Goal: Information Seeking & Learning: Find specific fact

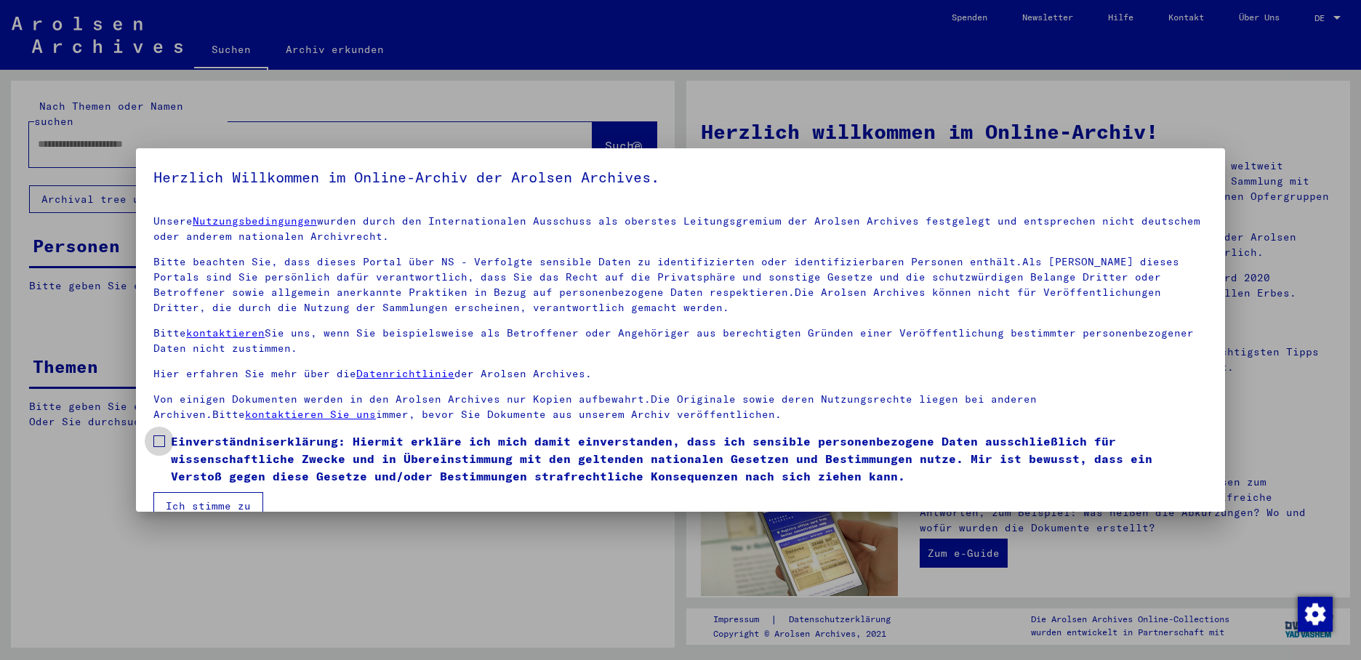
click at [158, 447] on span at bounding box center [159, 442] width 12 height 12
click at [183, 496] on button "Ich stimme zu" at bounding box center [208, 506] width 110 height 28
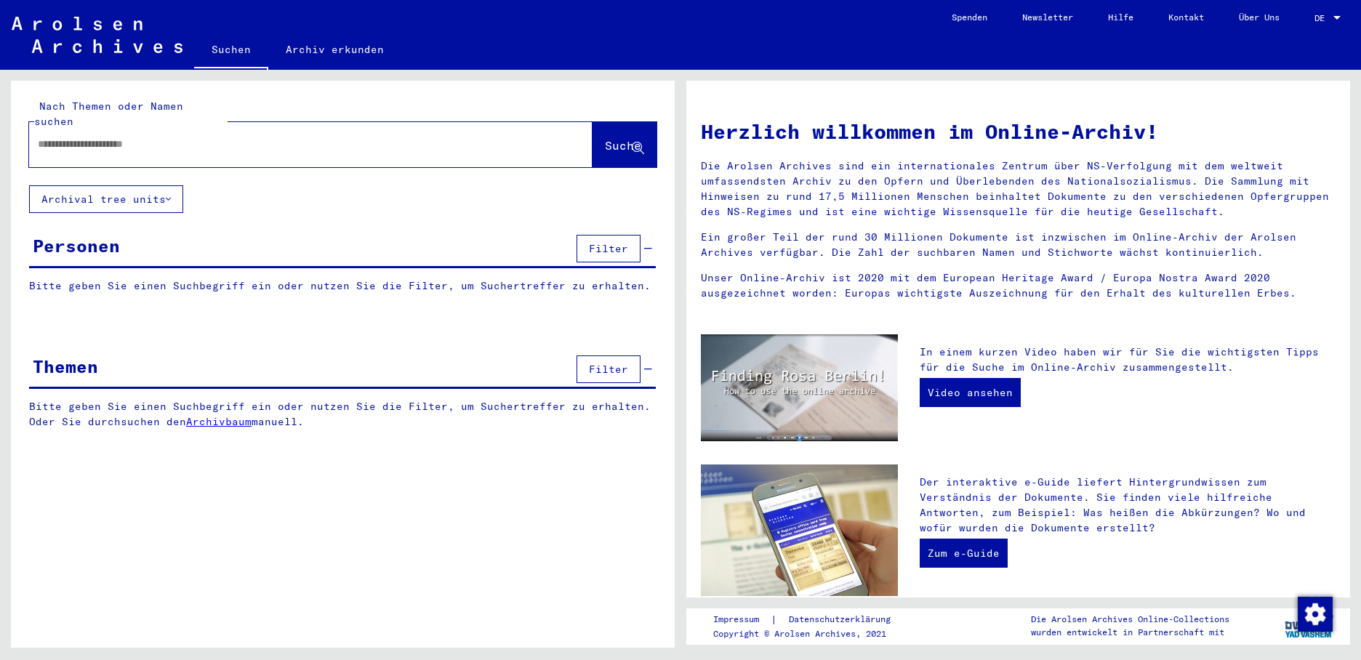
click at [88, 137] on input "text" at bounding box center [293, 144] width 511 height 15
type input "**********"
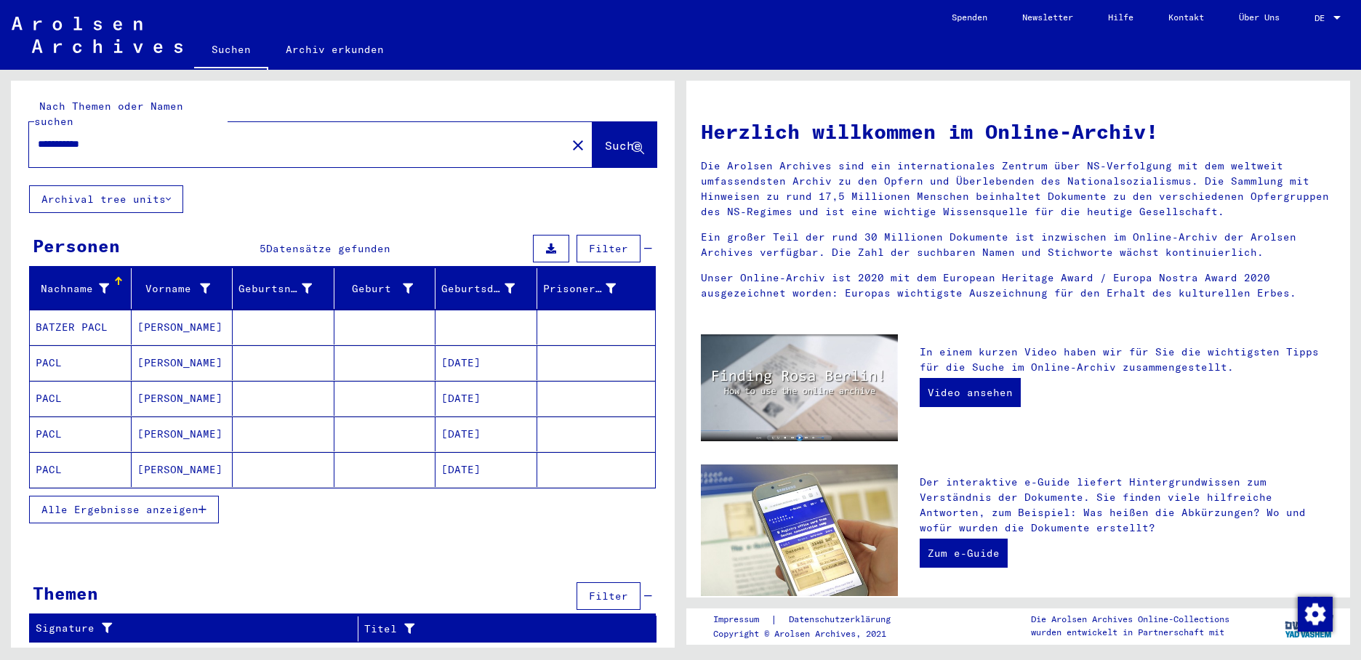
click at [466, 345] on mat-cell "[DATE]" at bounding box center [487, 362] width 102 height 35
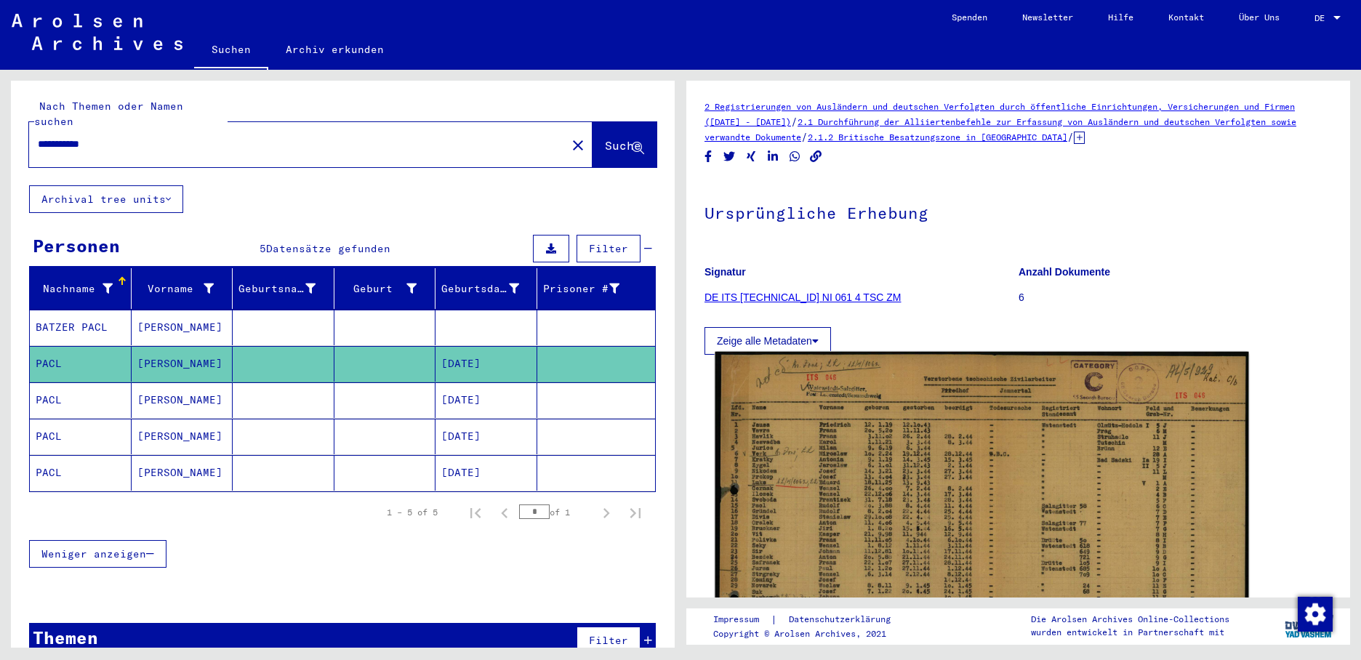
click at [824, 428] on img at bounding box center [983, 533] width 534 height 363
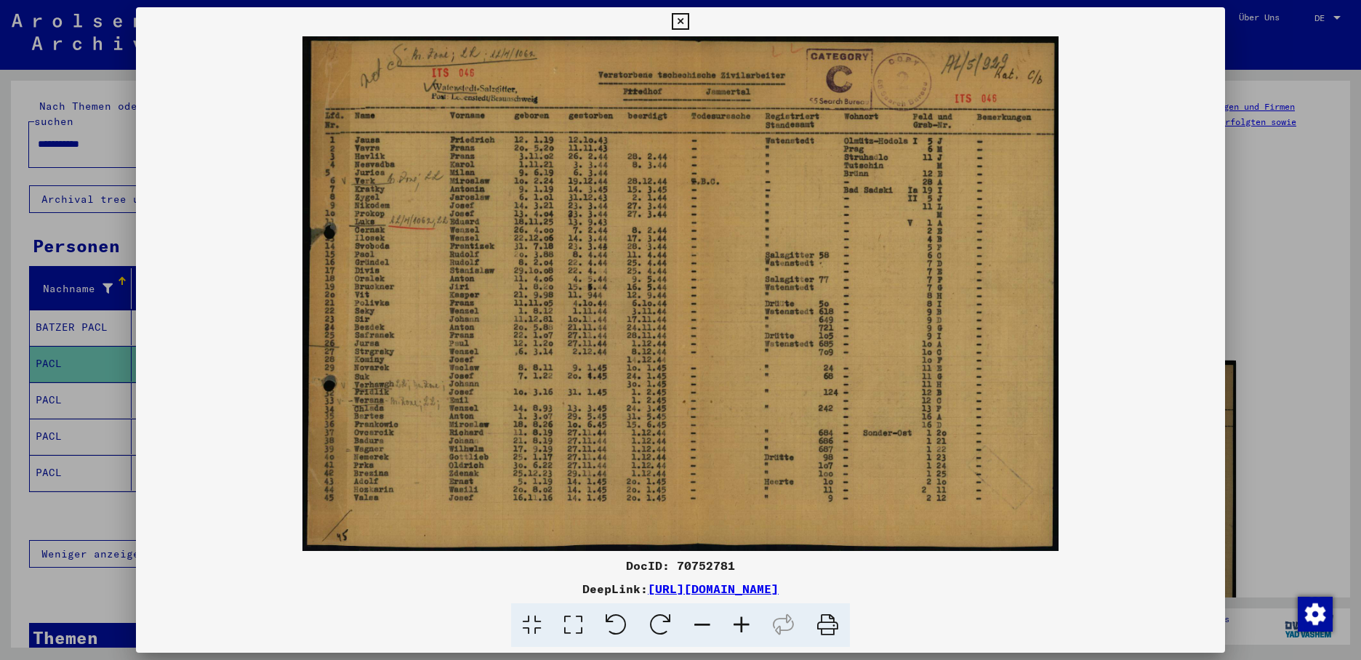
click at [78, 393] on div at bounding box center [680, 330] width 1361 height 660
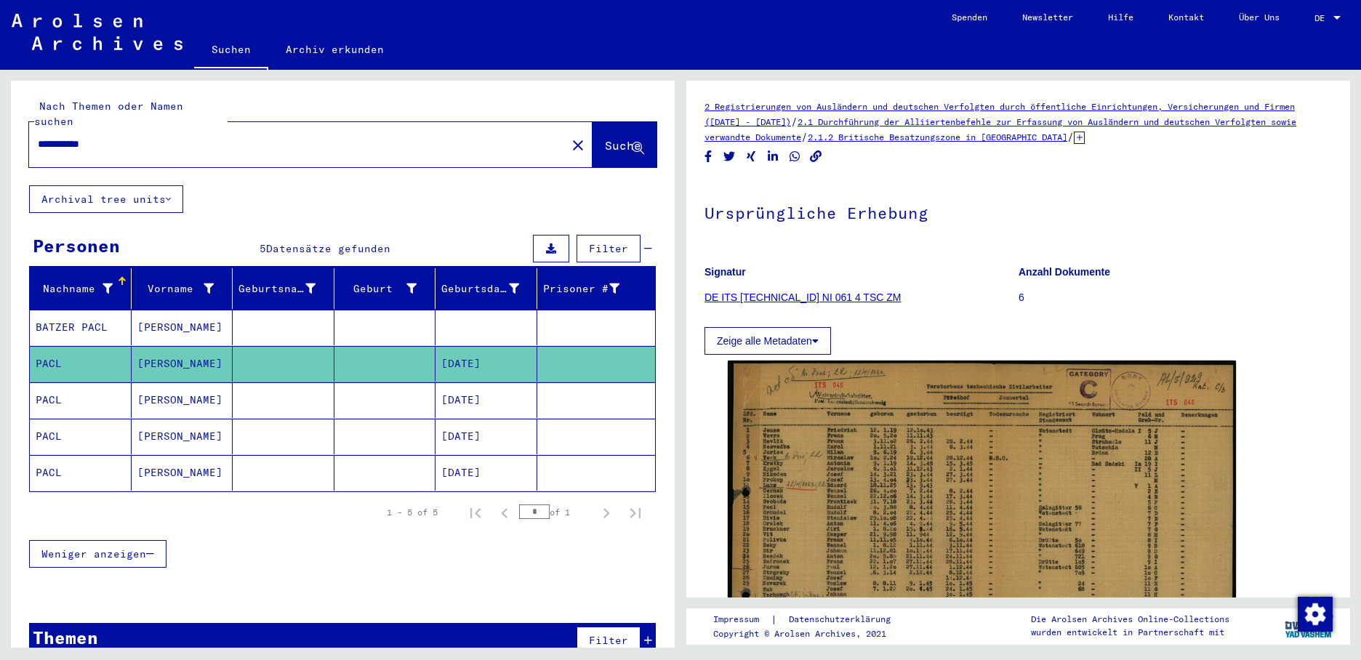
click at [84, 392] on mat-cell "PACL" at bounding box center [81, 400] width 102 height 36
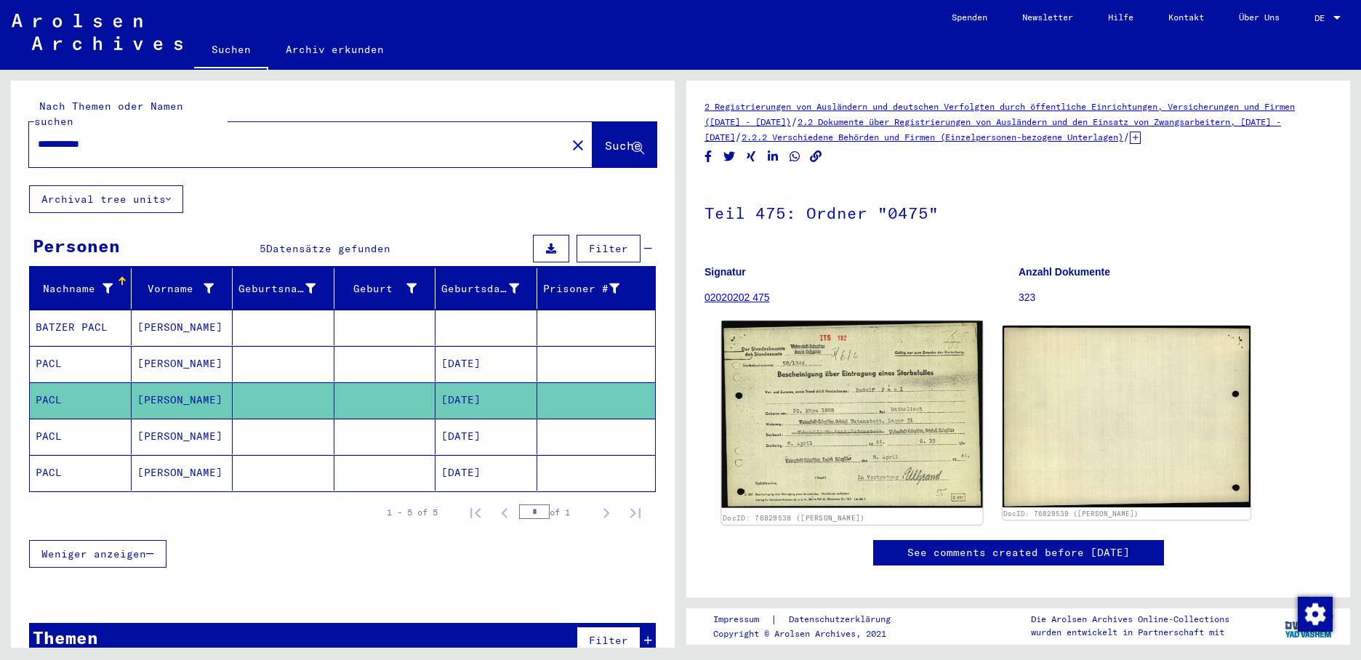
click at [788, 377] on img at bounding box center [851, 415] width 261 height 188
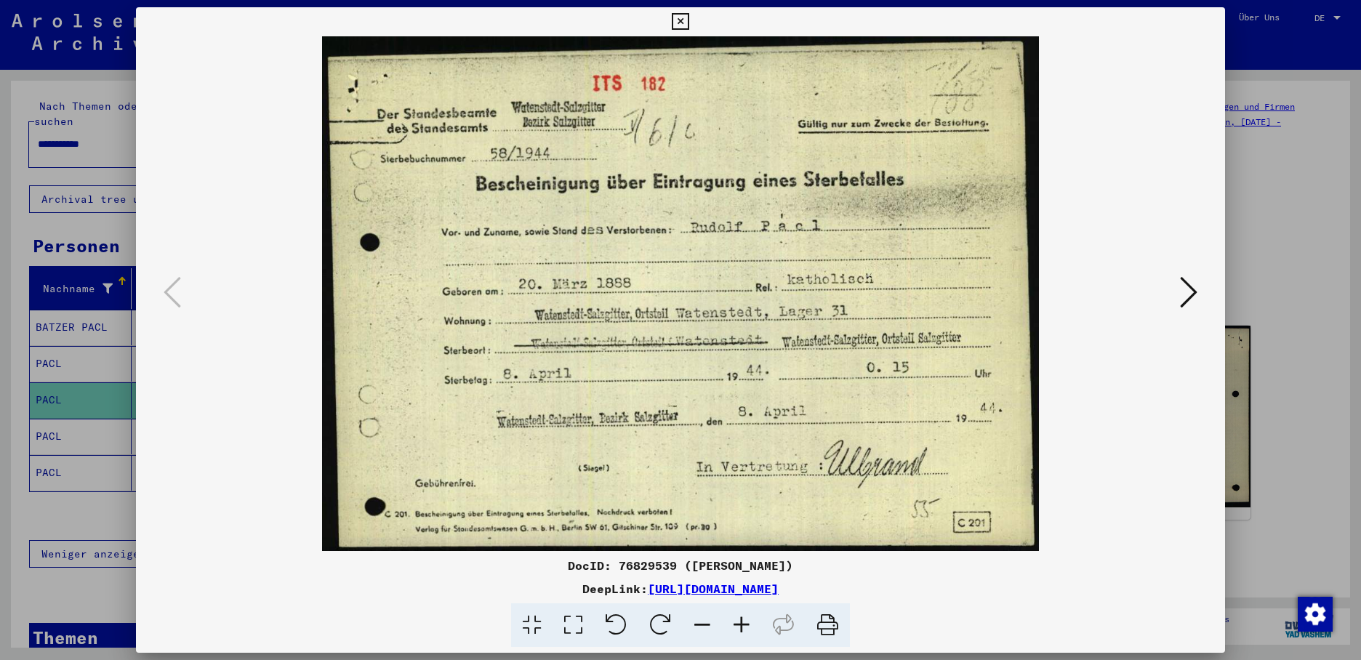
click at [1194, 289] on icon at bounding box center [1188, 292] width 17 height 35
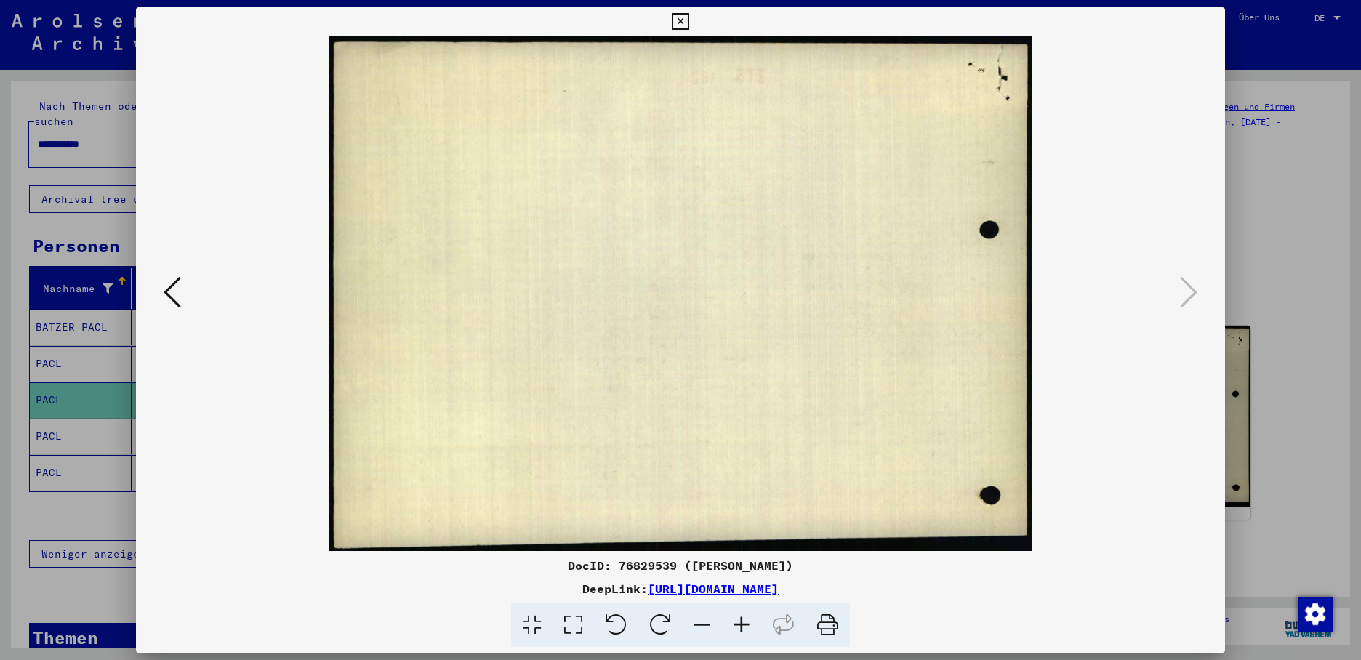
click at [689, 16] on icon at bounding box center [680, 21] width 17 height 17
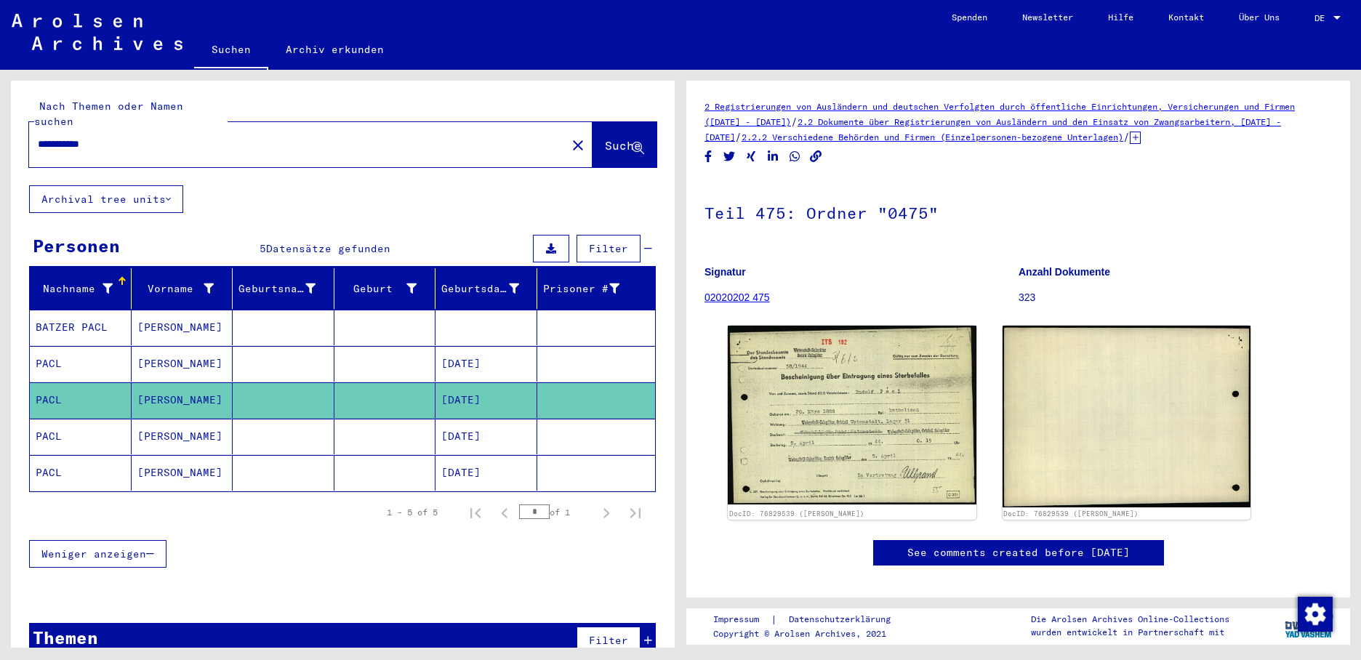
click at [458, 419] on mat-cell "[DATE]" at bounding box center [487, 437] width 102 height 36
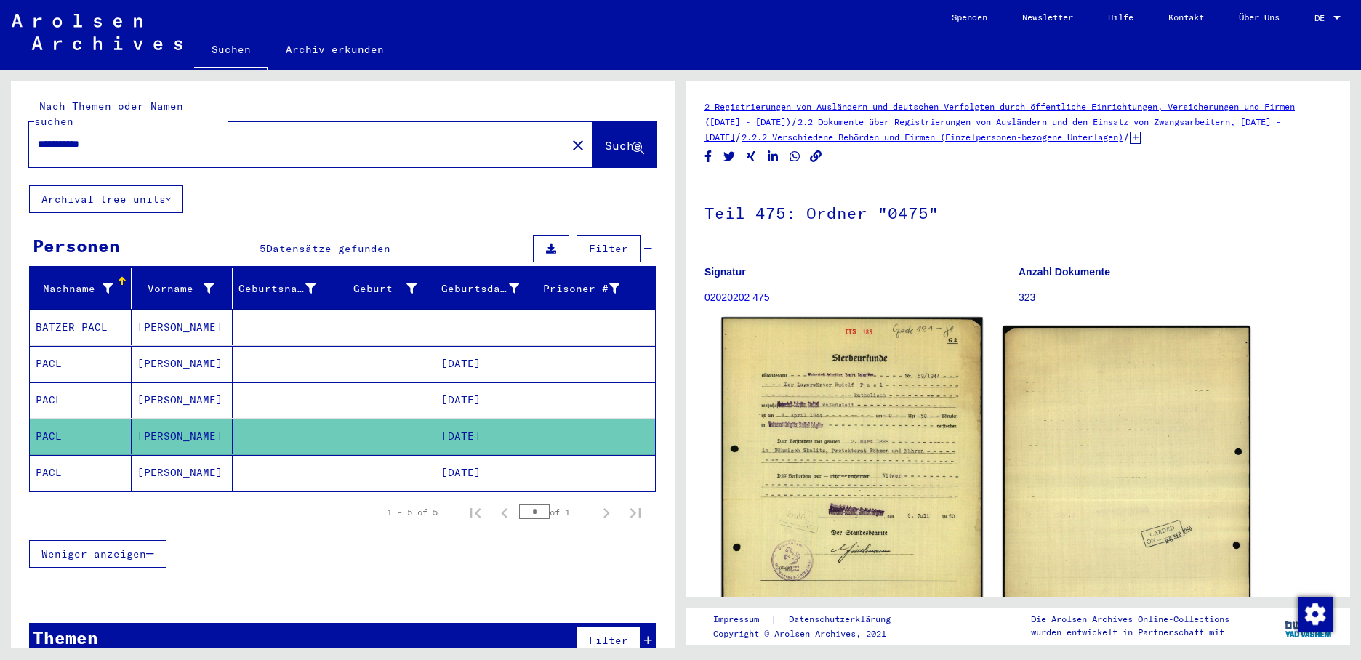
click at [803, 430] on img at bounding box center [851, 489] width 261 height 343
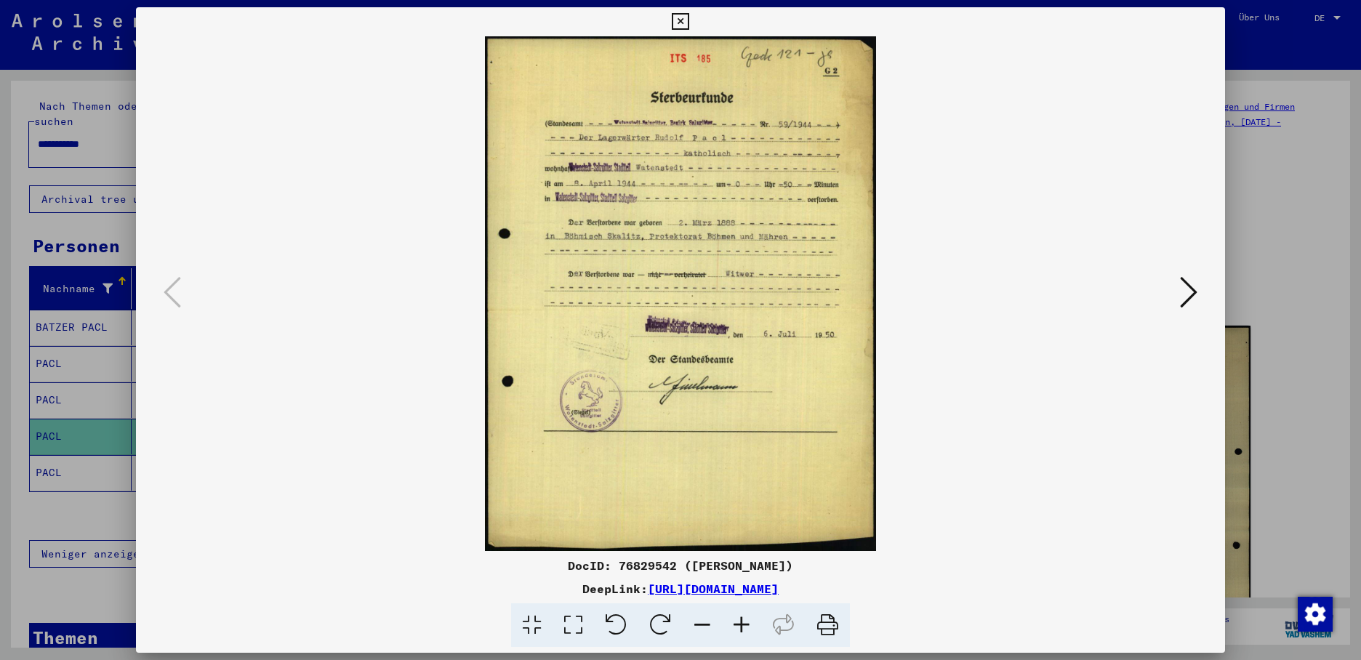
click at [1190, 289] on icon at bounding box center [1188, 292] width 17 height 35
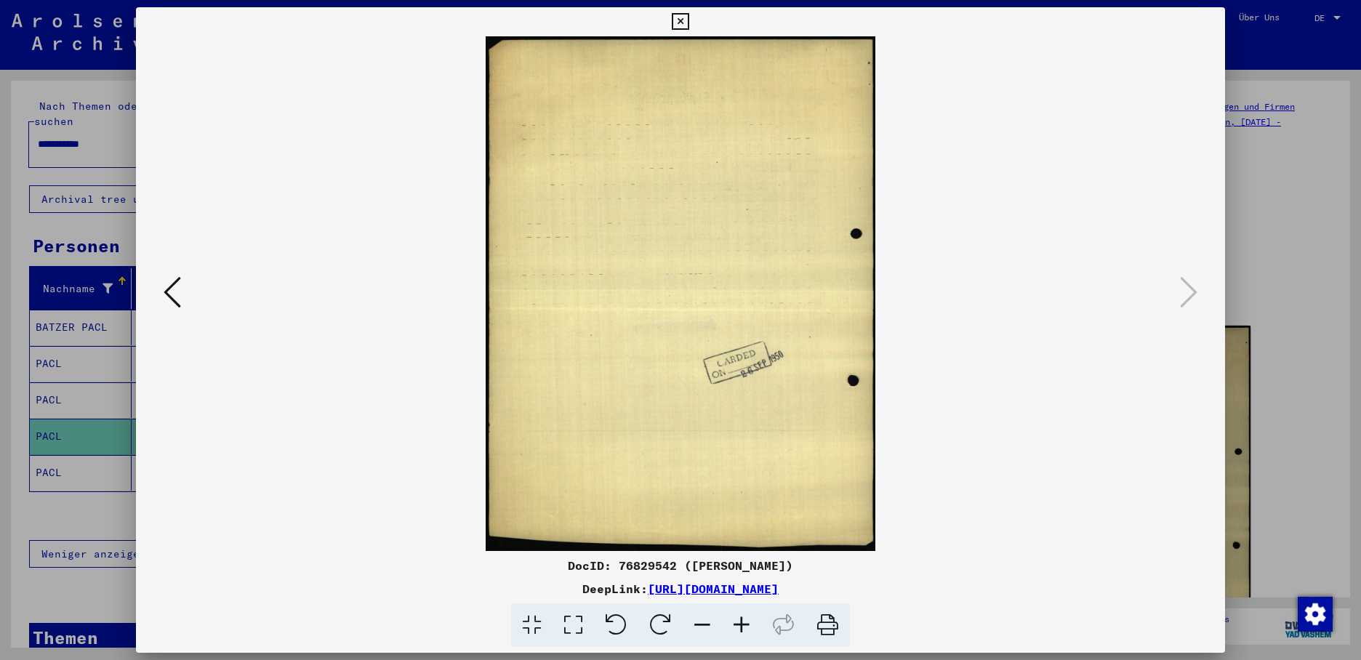
click at [63, 465] on div at bounding box center [680, 330] width 1361 height 660
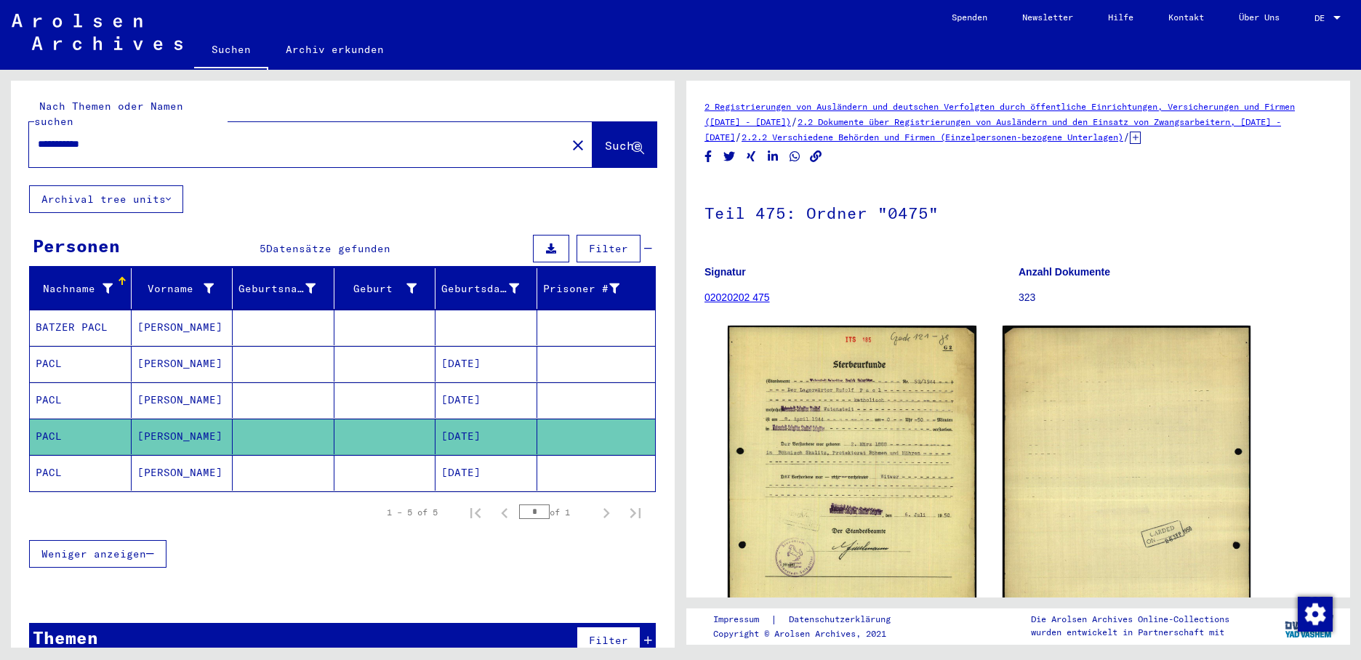
click at [71, 462] on mat-cell "PACL" at bounding box center [81, 473] width 102 height 36
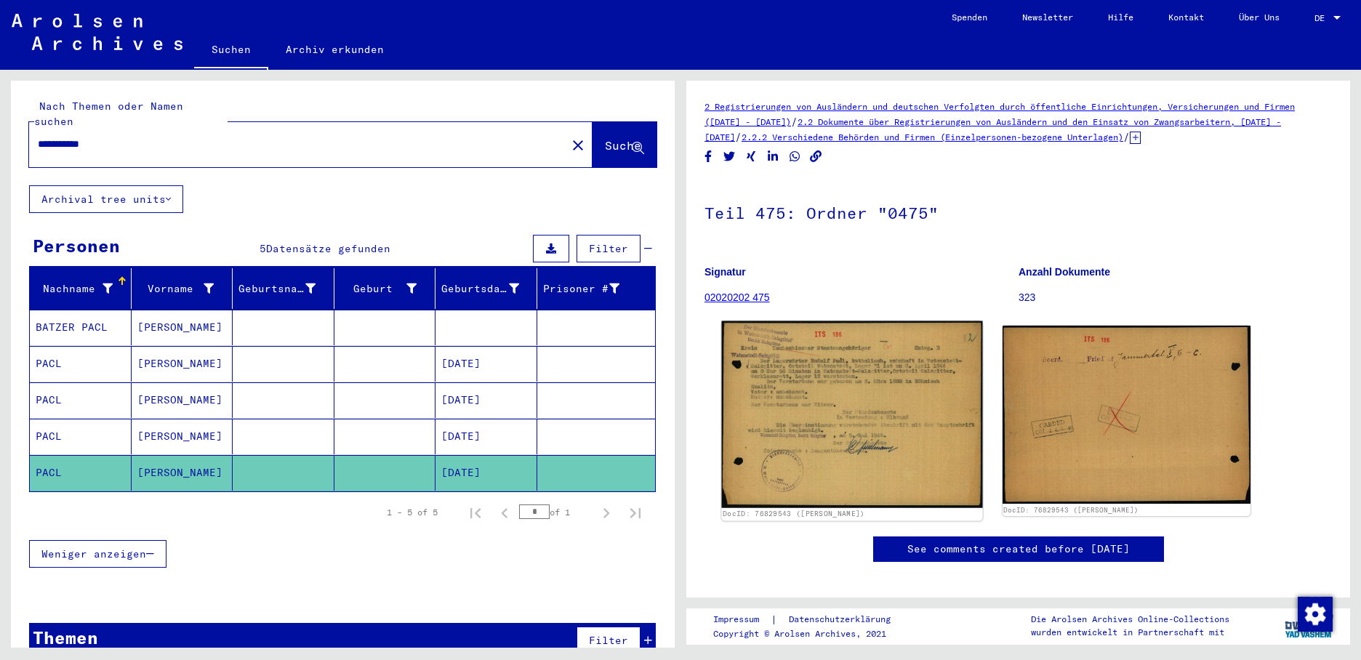
click at [789, 420] on img at bounding box center [851, 414] width 261 height 187
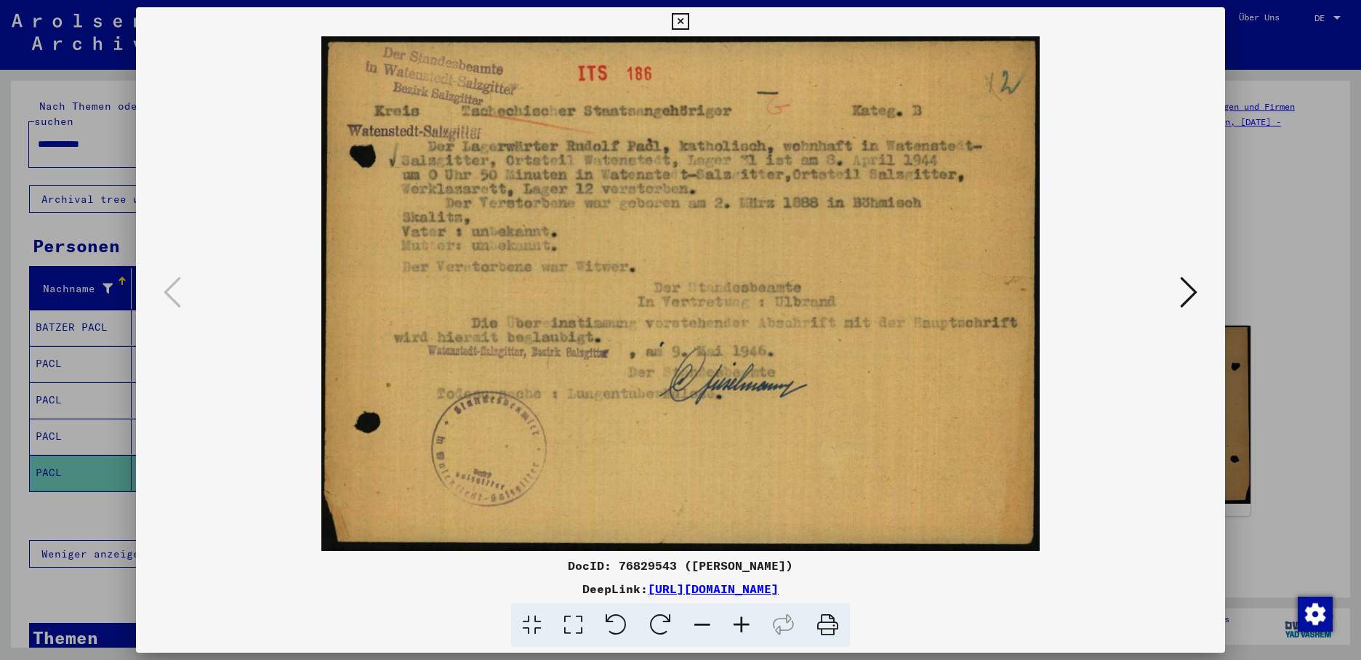
click at [689, 23] on icon at bounding box center [680, 21] width 17 height 17
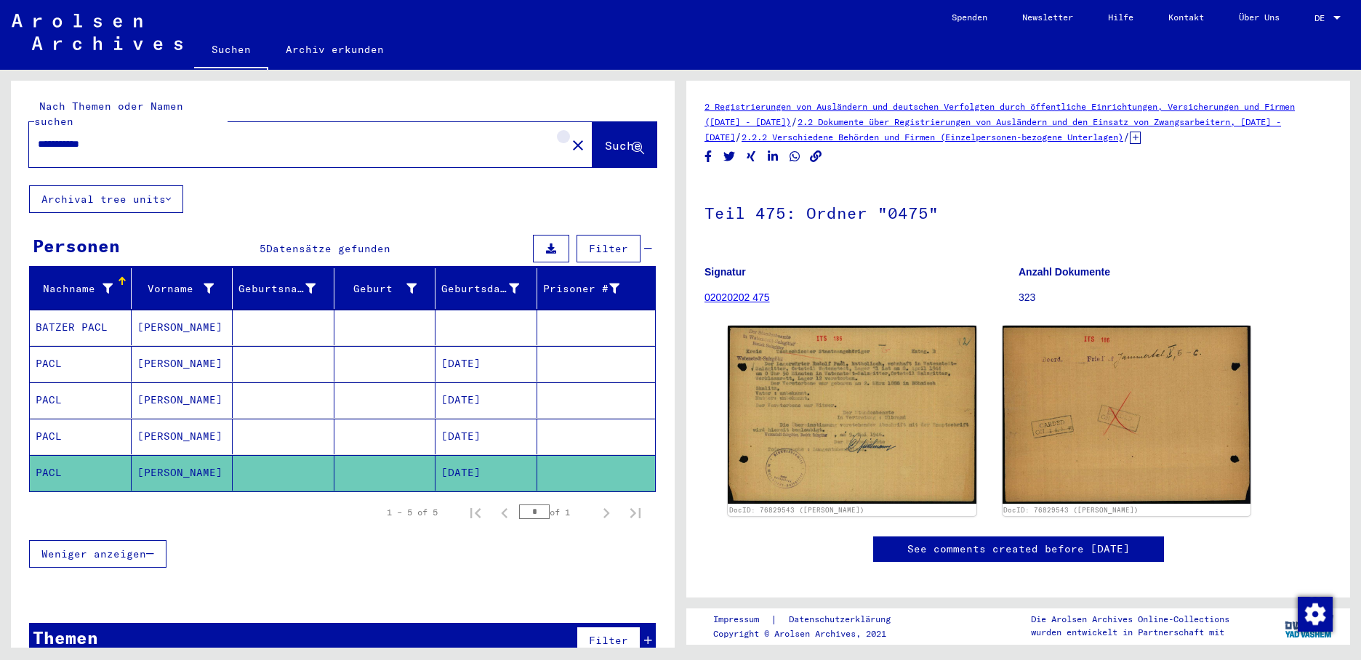
click at [569, 137] on mat-icon "close" at bounding box center [577, 145] width 17 height 17
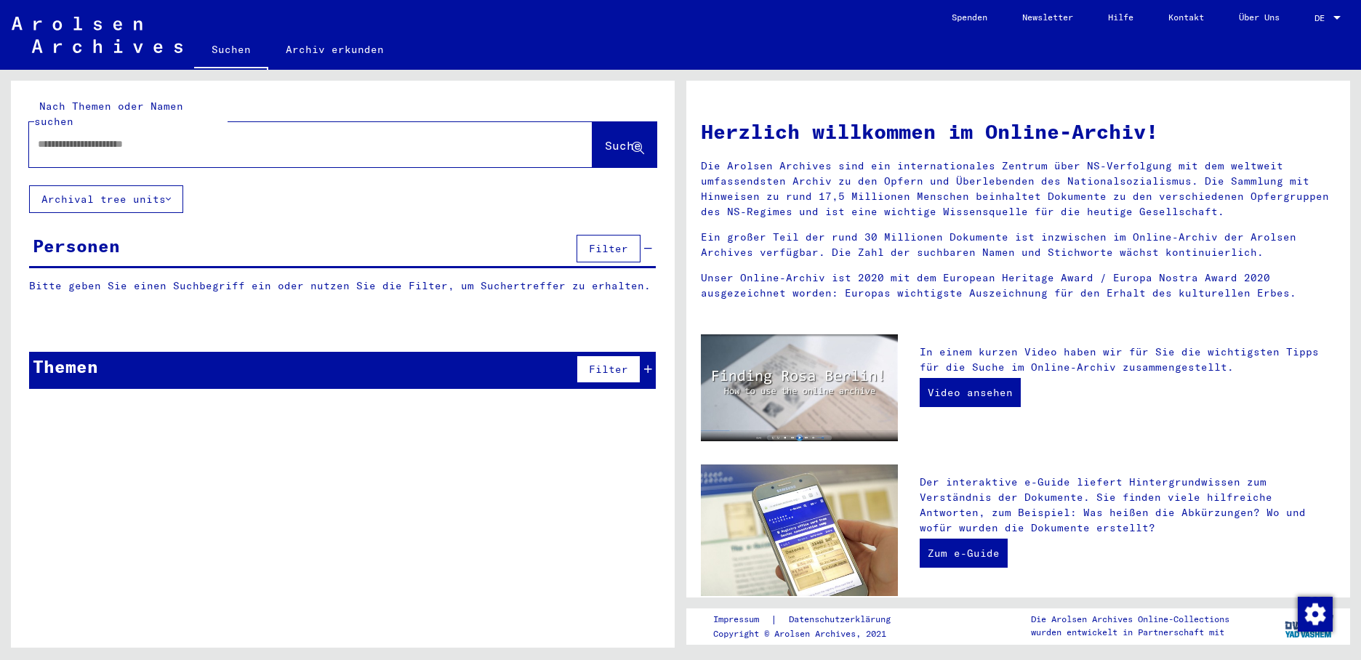
click at [107, 137] on input "text" at bounding box center [293, 144] width 511 height 15
type input "**********"
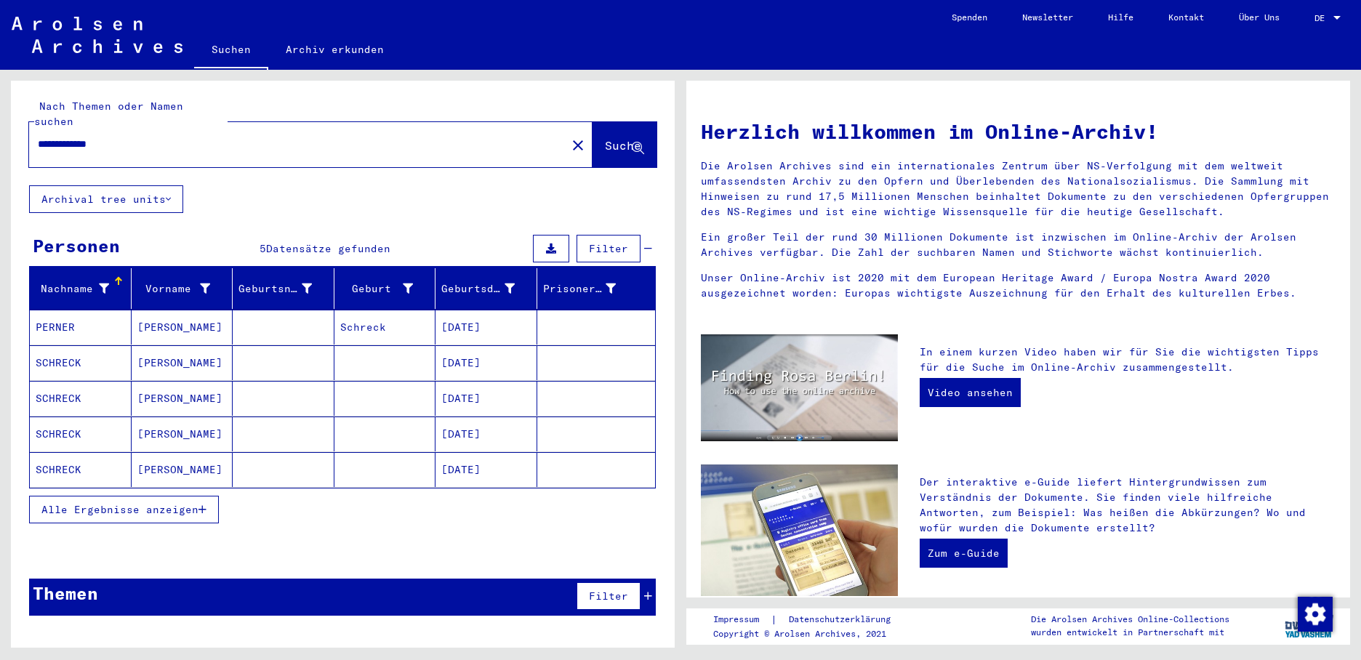
click at [478, 348] on mat-cell "[DATE]" at bounding box center [487, 362] width 102 height 35
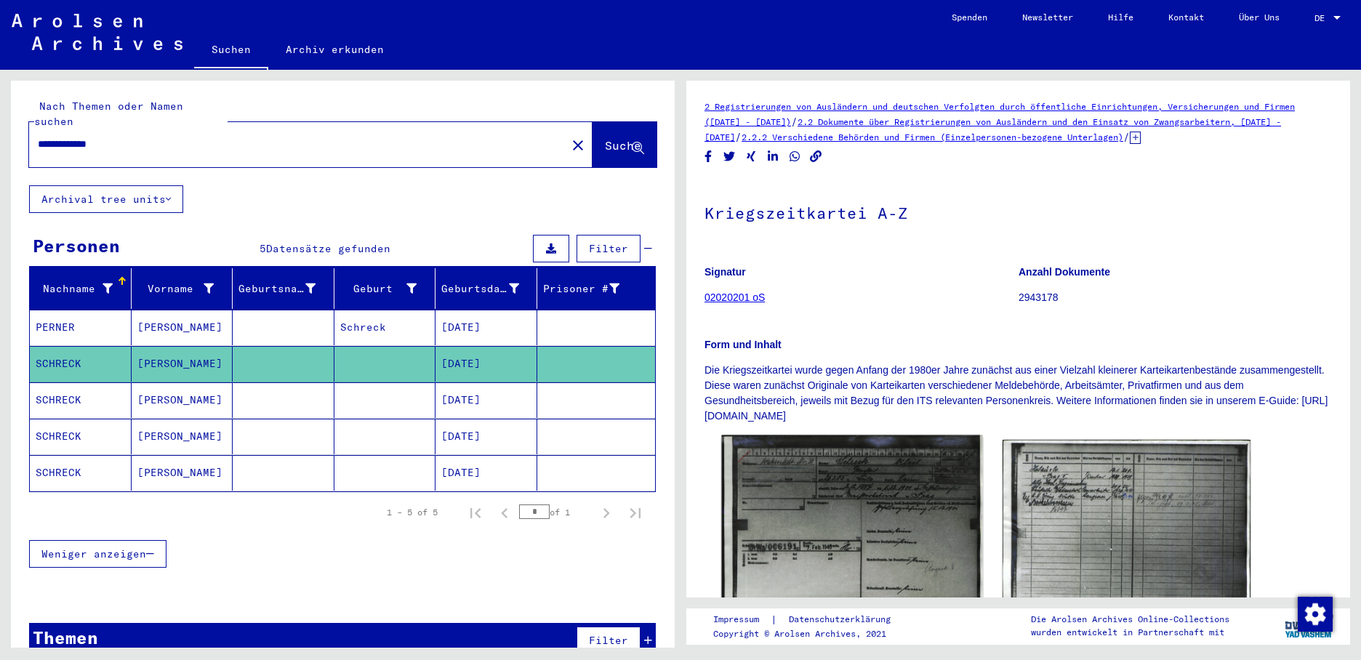
click at [836, 502] on img at bounding box center [851, 528] width 261 height 185
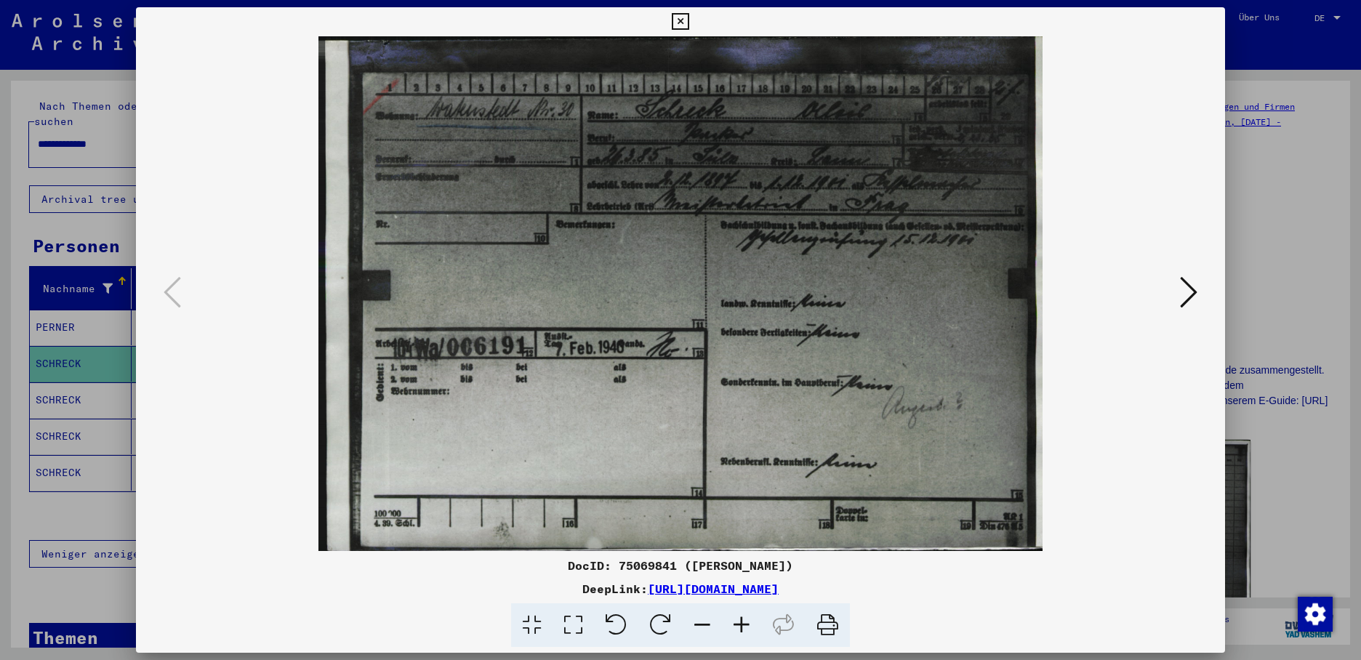
click at [1191, 289] on icon at bounding box center [1188, 292] width 17 height 35
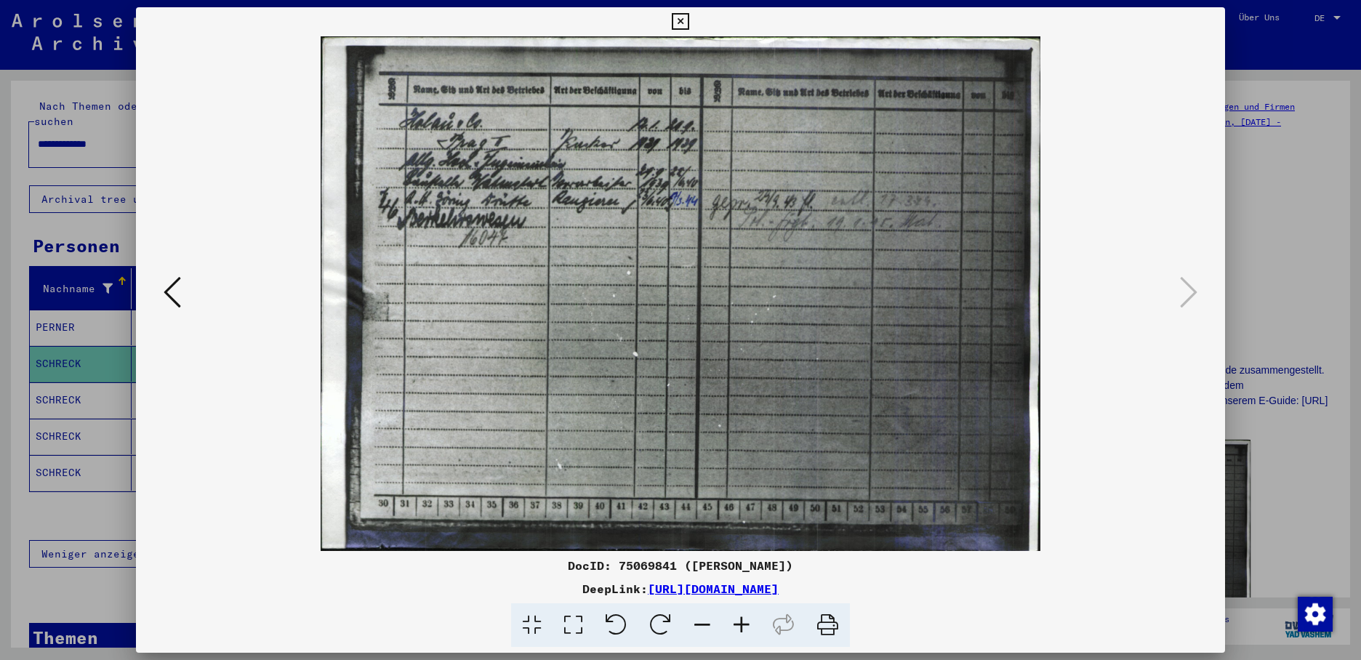
click at [81, 382] on div at bounding box center [680, 330] width 1361 height 660
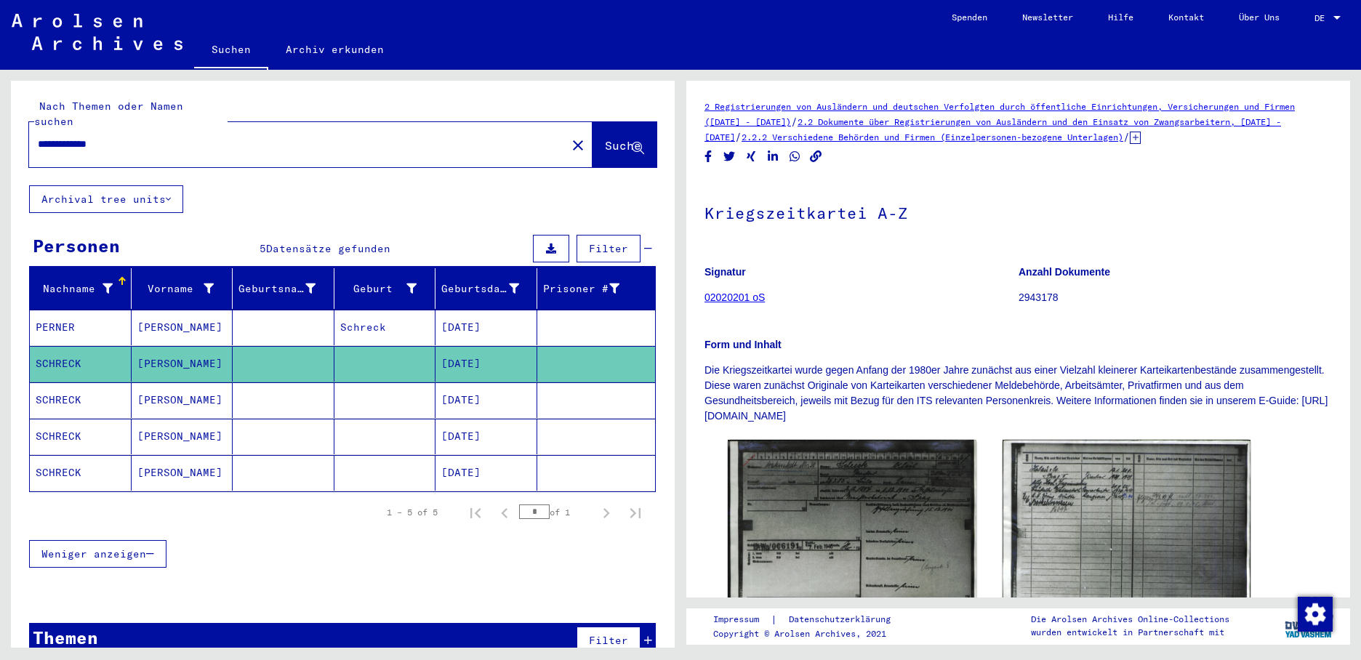
click at [84, 385] on mat-cell "SCHRECK" at bounding box center [81, 400] width 102 height 36
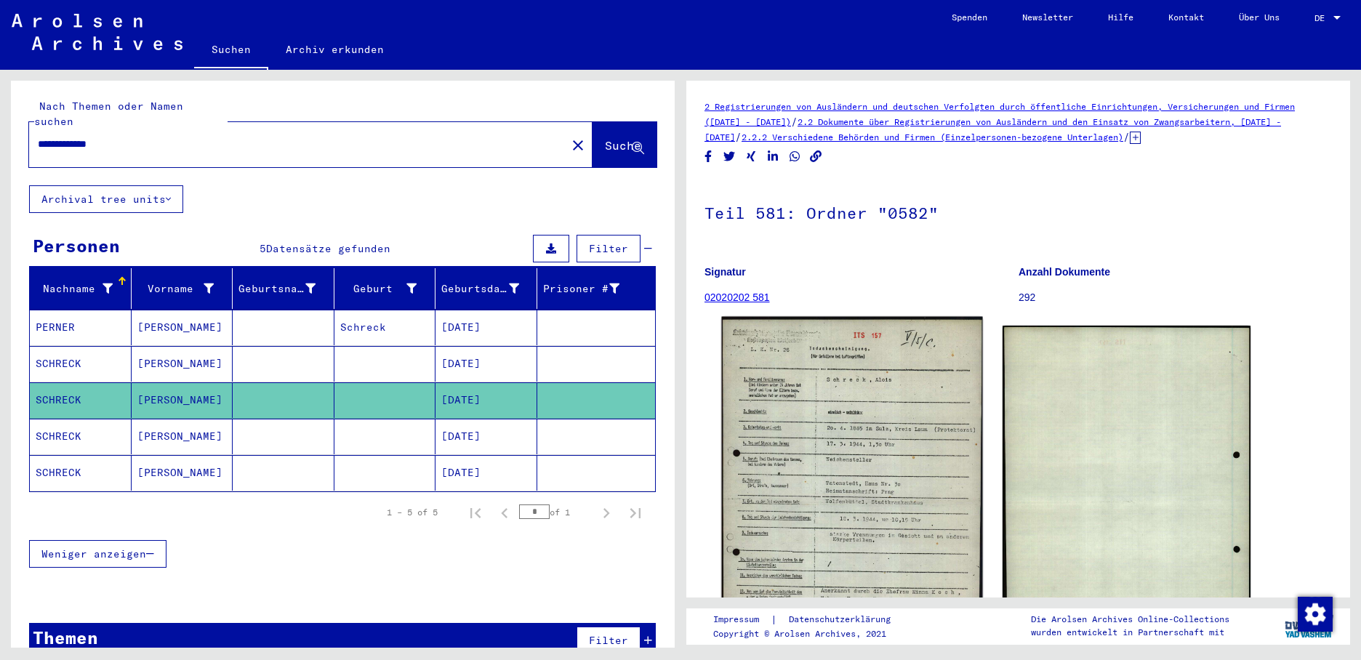
click at [796, 382] on img at bounding box center [851, 502] width 261 height 371
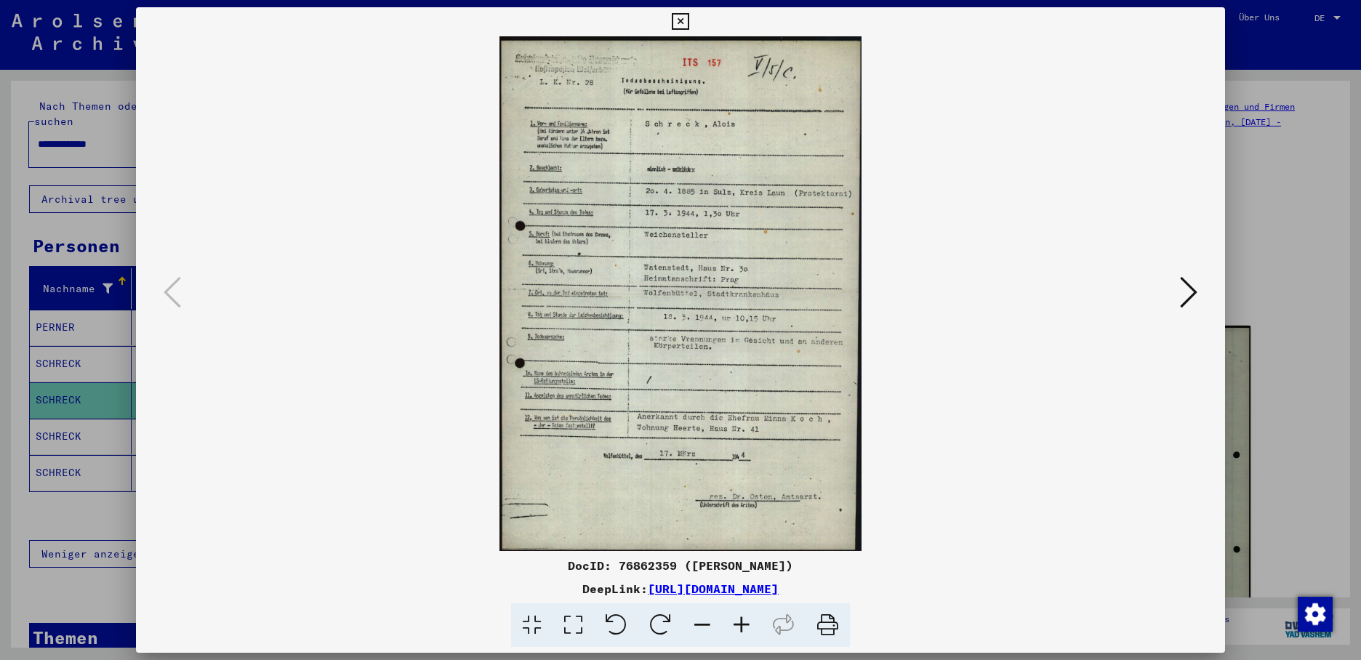
click at [1187, 289] on icon at bounding box center [1188, 292] width 17 height 35
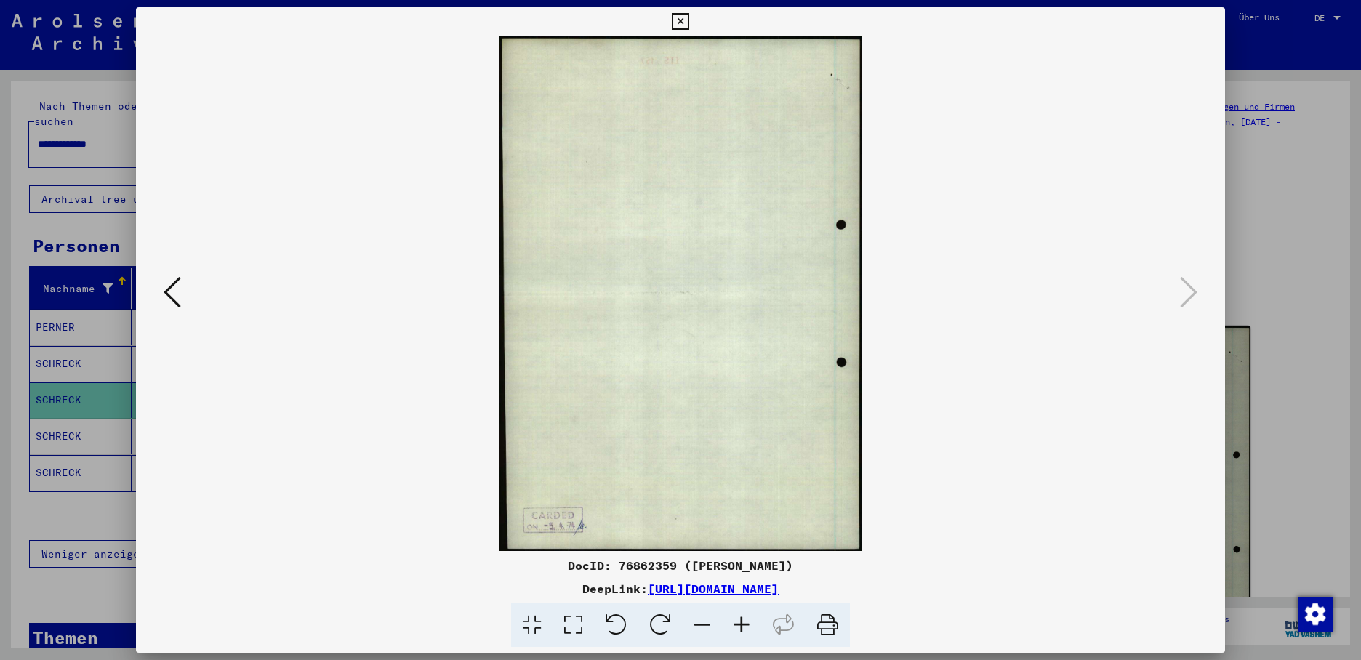
click at [69, 420] on div at bounding box center [680, 330] width 1361 height 660
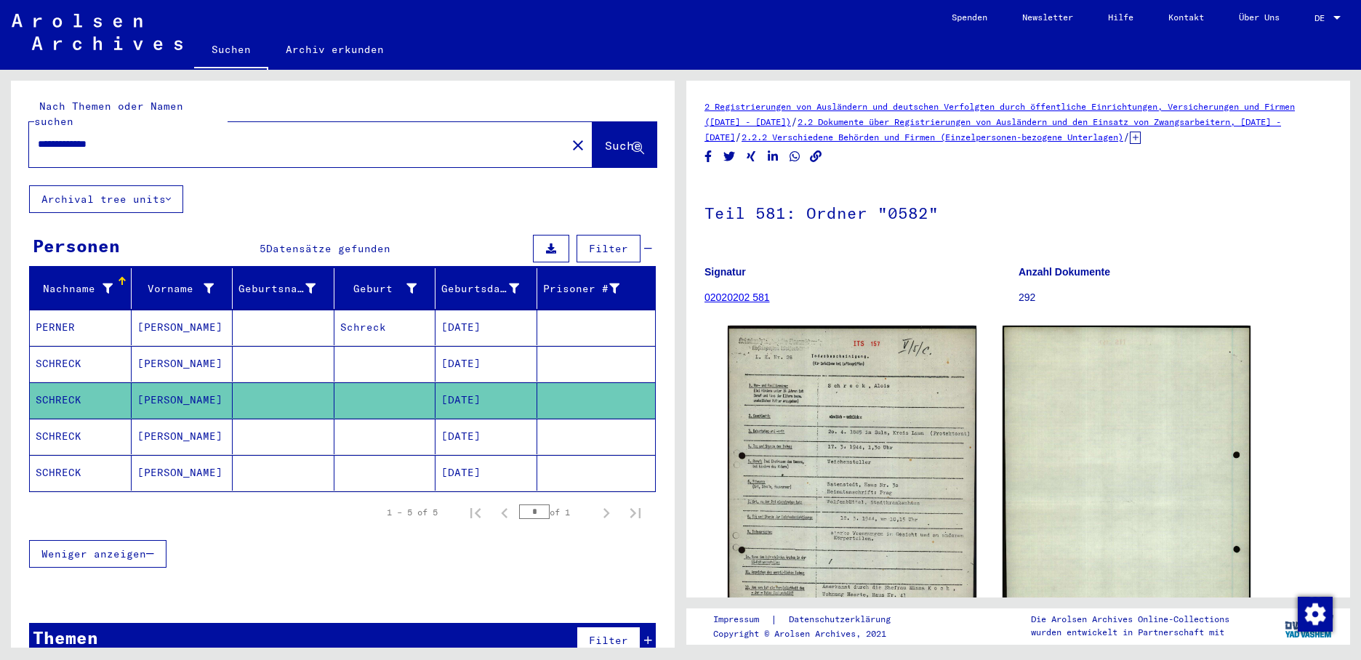
click at [69, 420] on mat-cell "SCHRECK" at bounding box center [81, 437] width 102 height 36
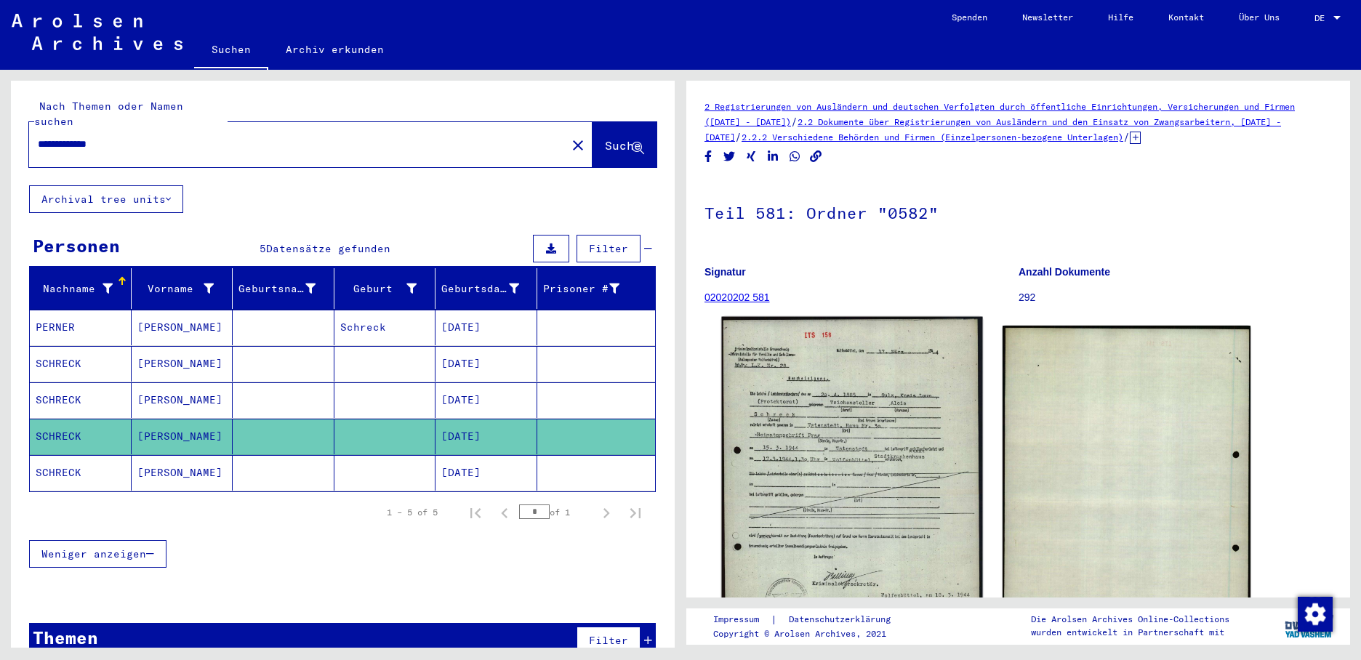
click at [775, 404] on img at bounding box center [851, 499] width 261 height 364
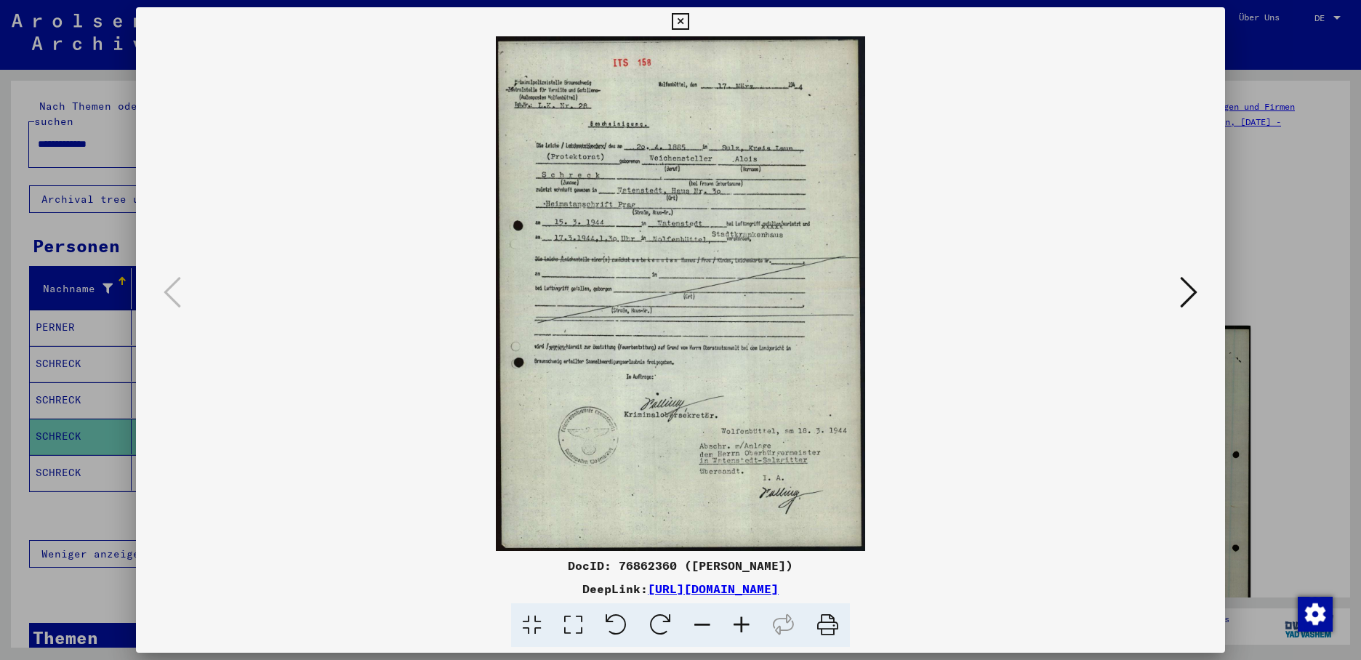
click at [689, 22] on icon at bounding box center [680, 21] width 17 height 17
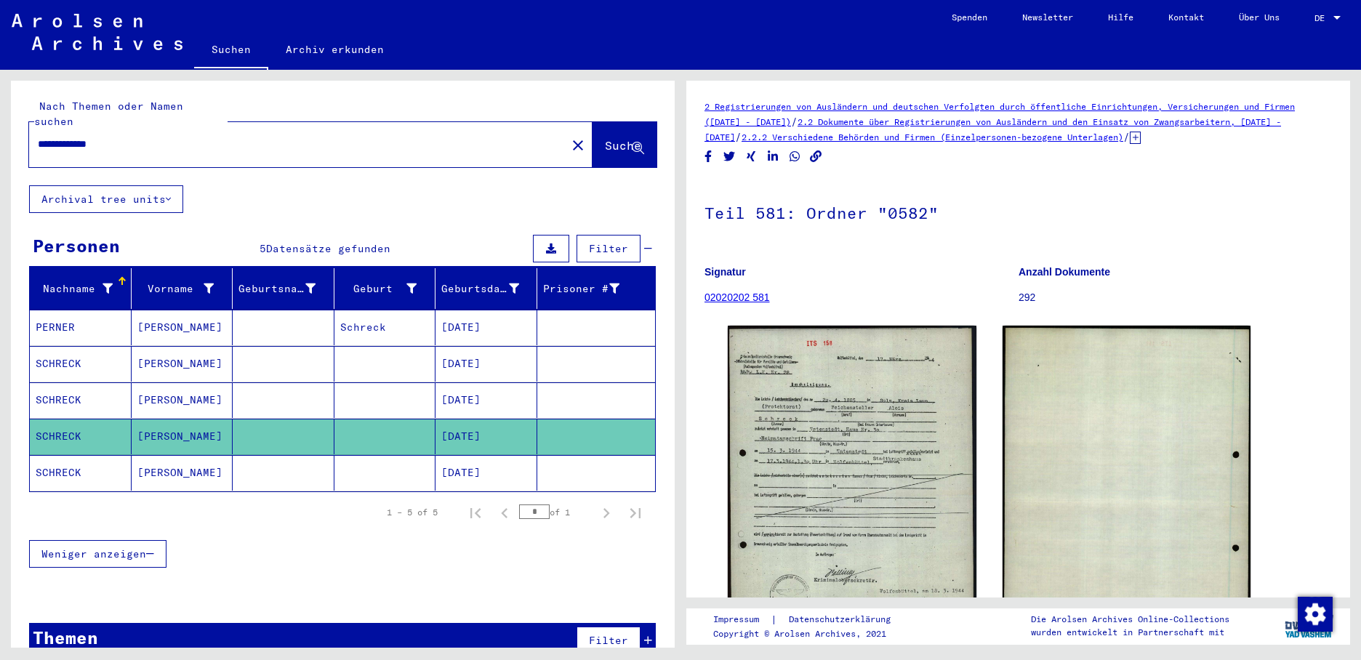
click at [460, 457] on mat-cell "[DATE]" at bounding box center [487, 473] width 102 height 36
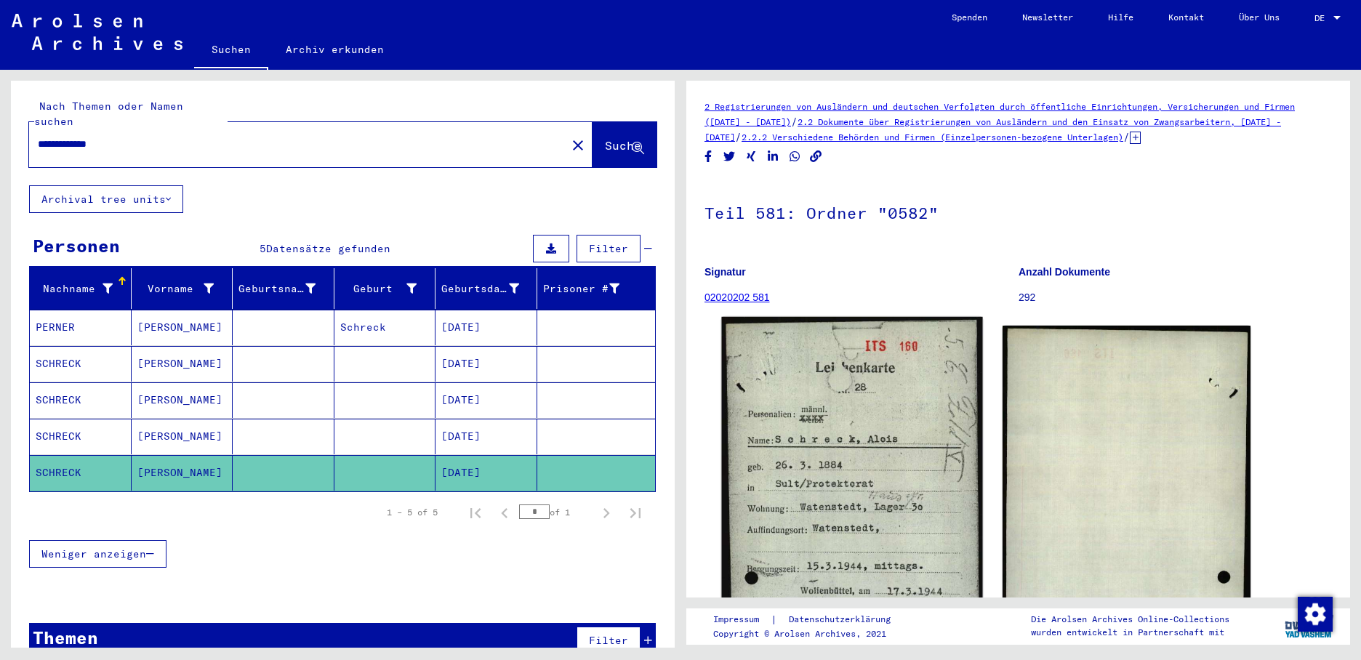
click at [842, 444] on img at bounding box center [851, 495] width 261 height 356
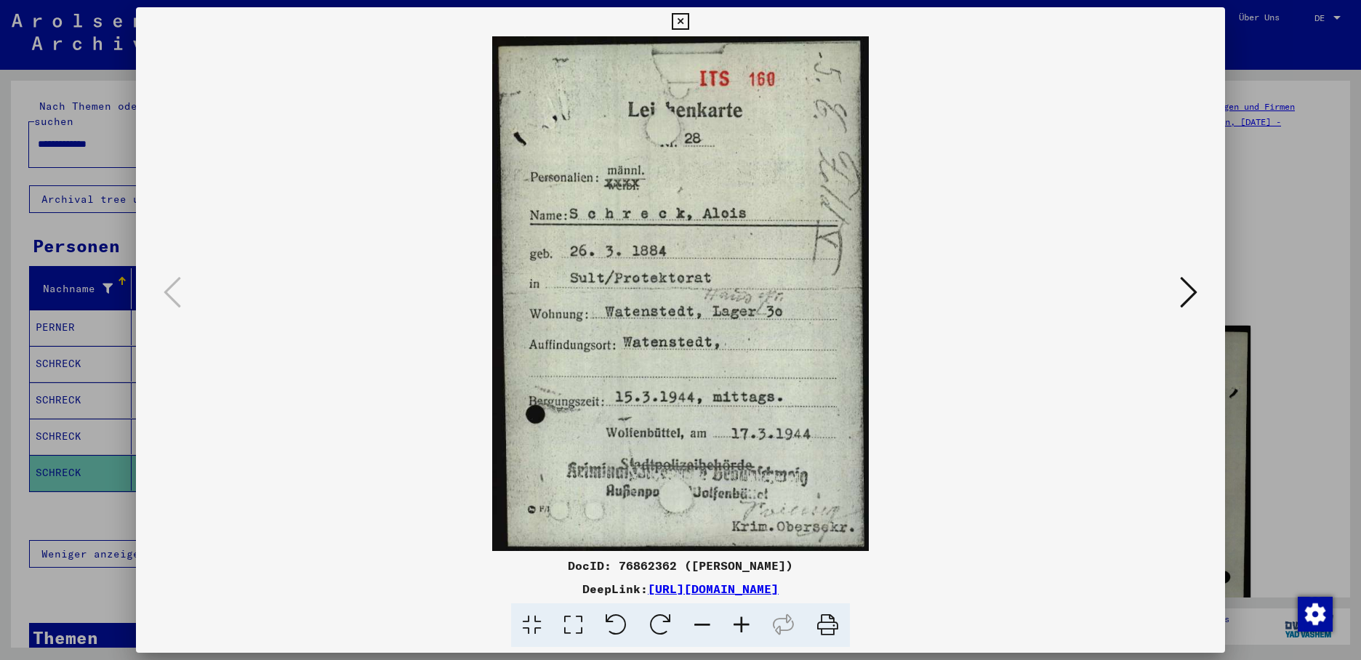
click at [689, 23] on icon at bounding box center [680, 21] width 17 height 17
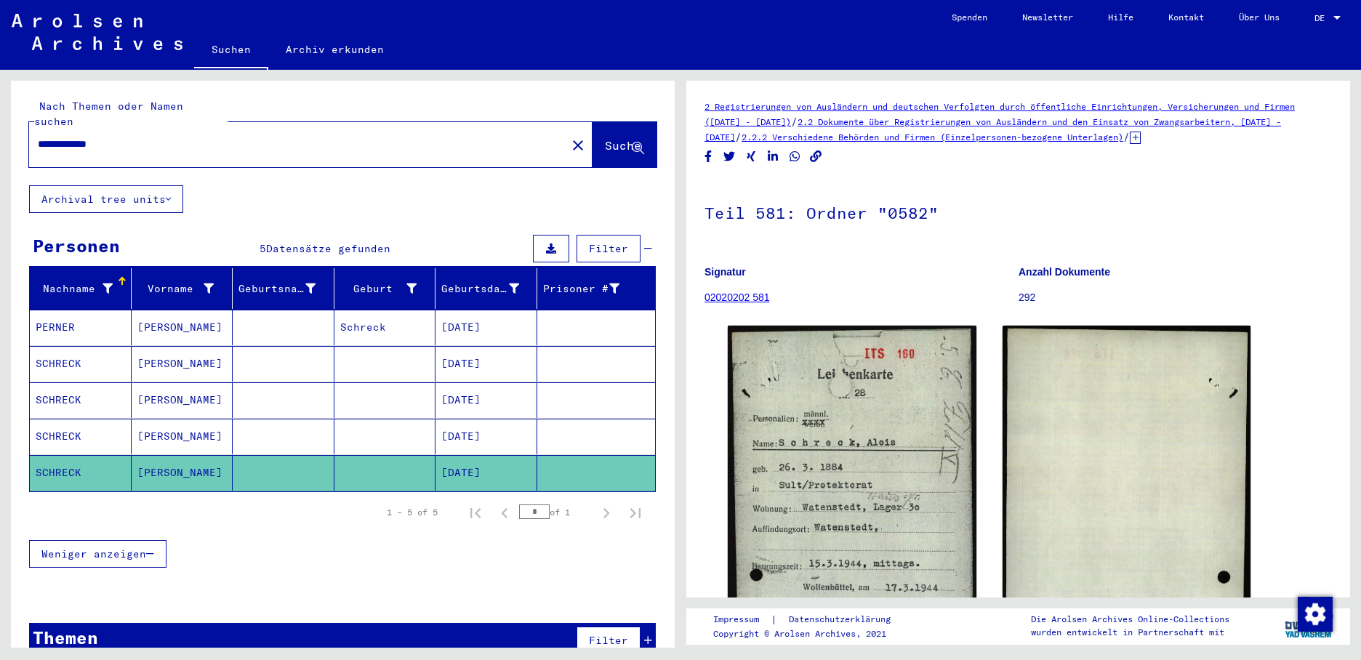
click at [454, 201] on div "**********" at bounding box center [343, 376] width 664 height 591
